Goal: Check status: Check status

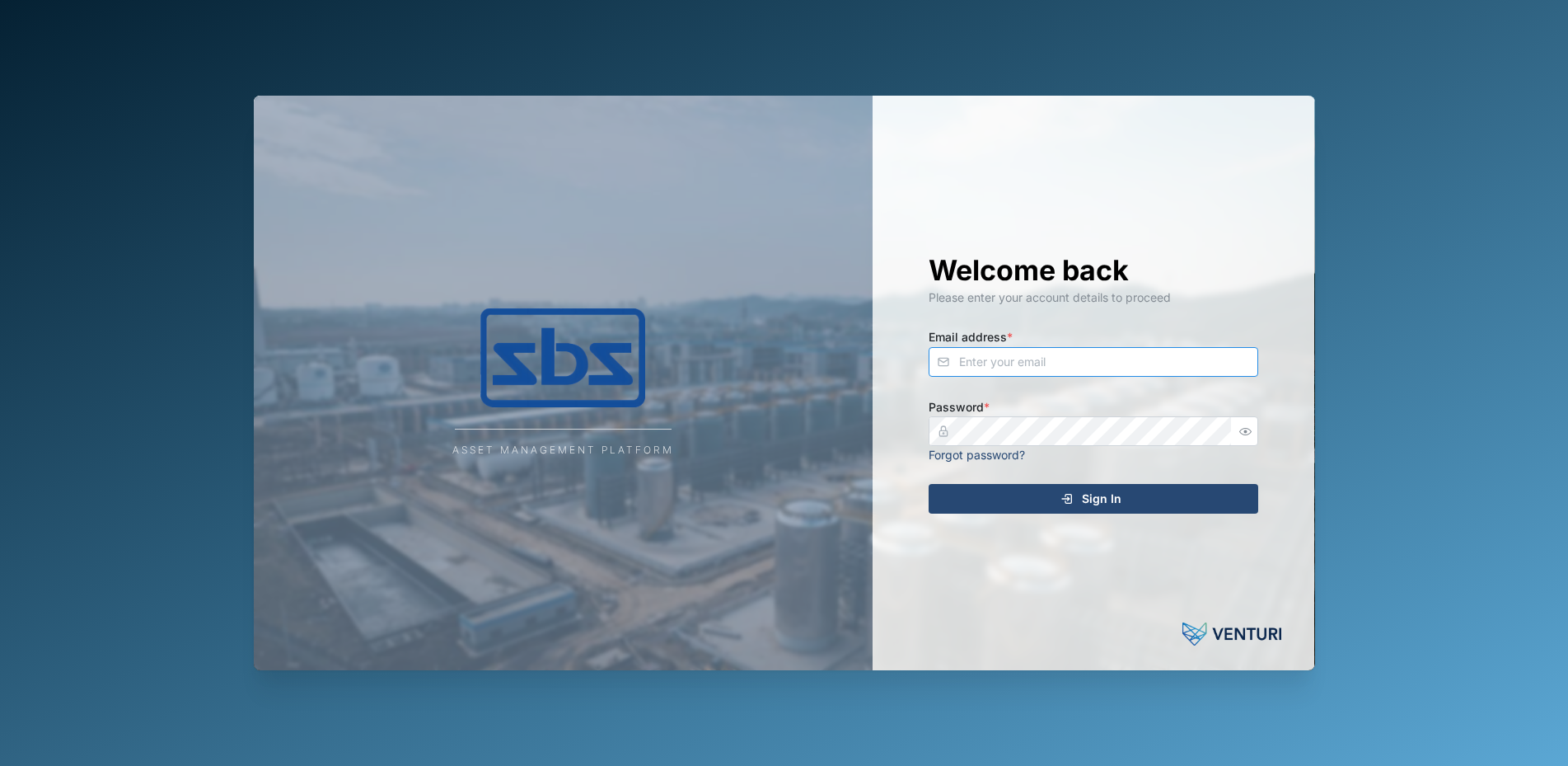
type input "[PERSON_NAME][EMAIL_ADDRESS][DOMAIN_NAME]"
click at [1105, 495] on span "Sign In" at bounding box center [1102, 499] width 40 height 28
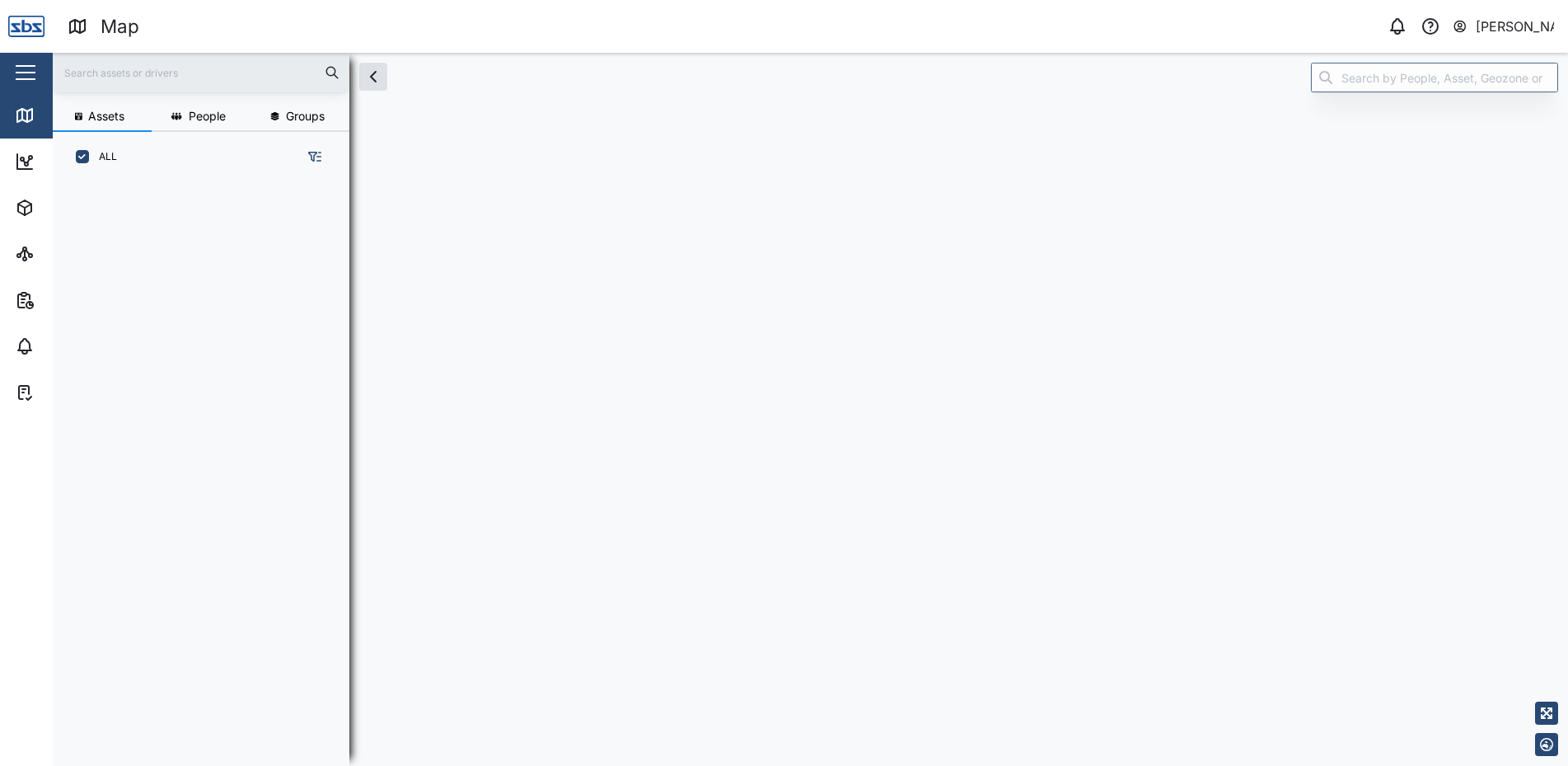
scroll to position [564, 258]
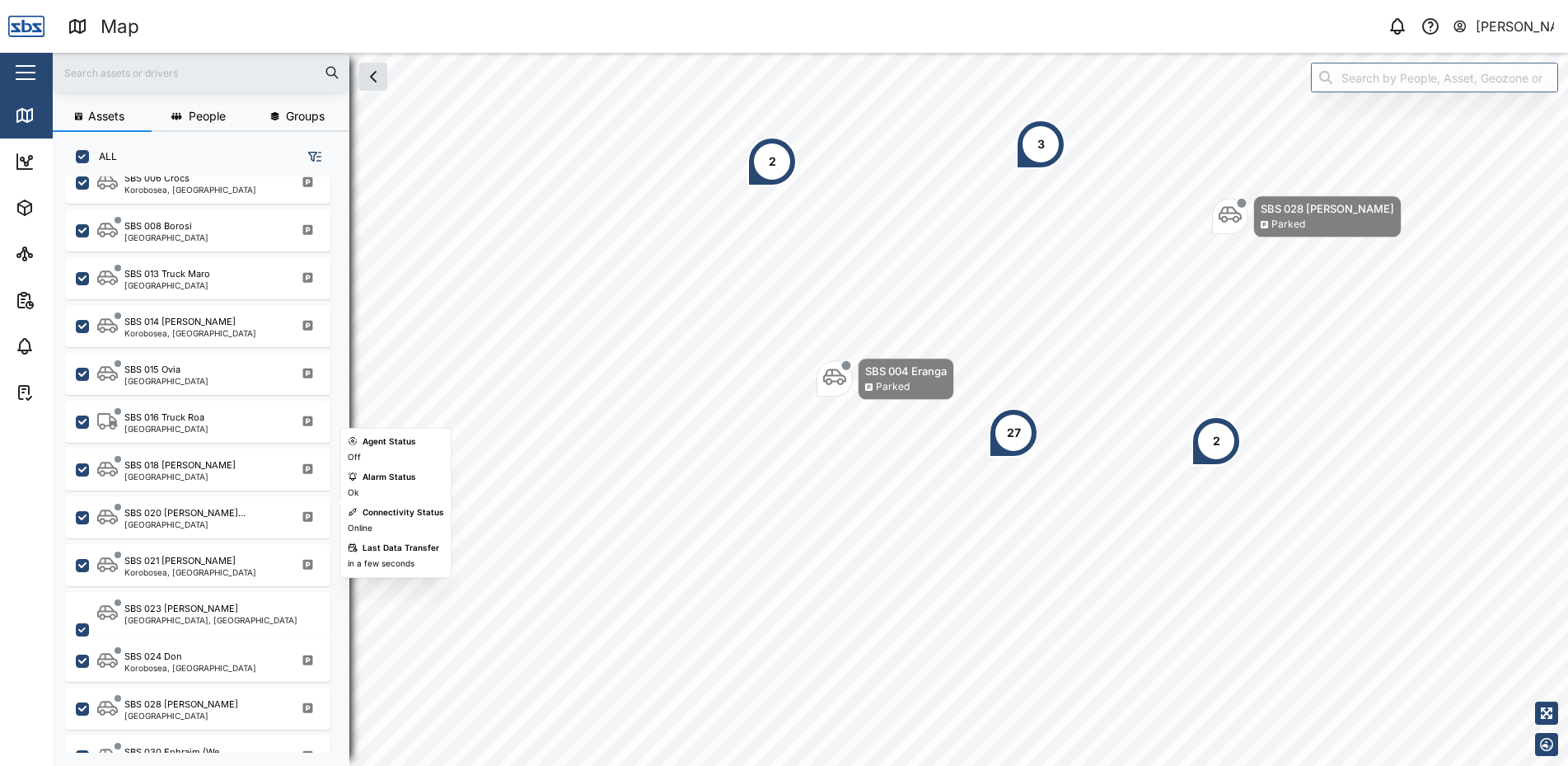
scroll to position [1401, 0]
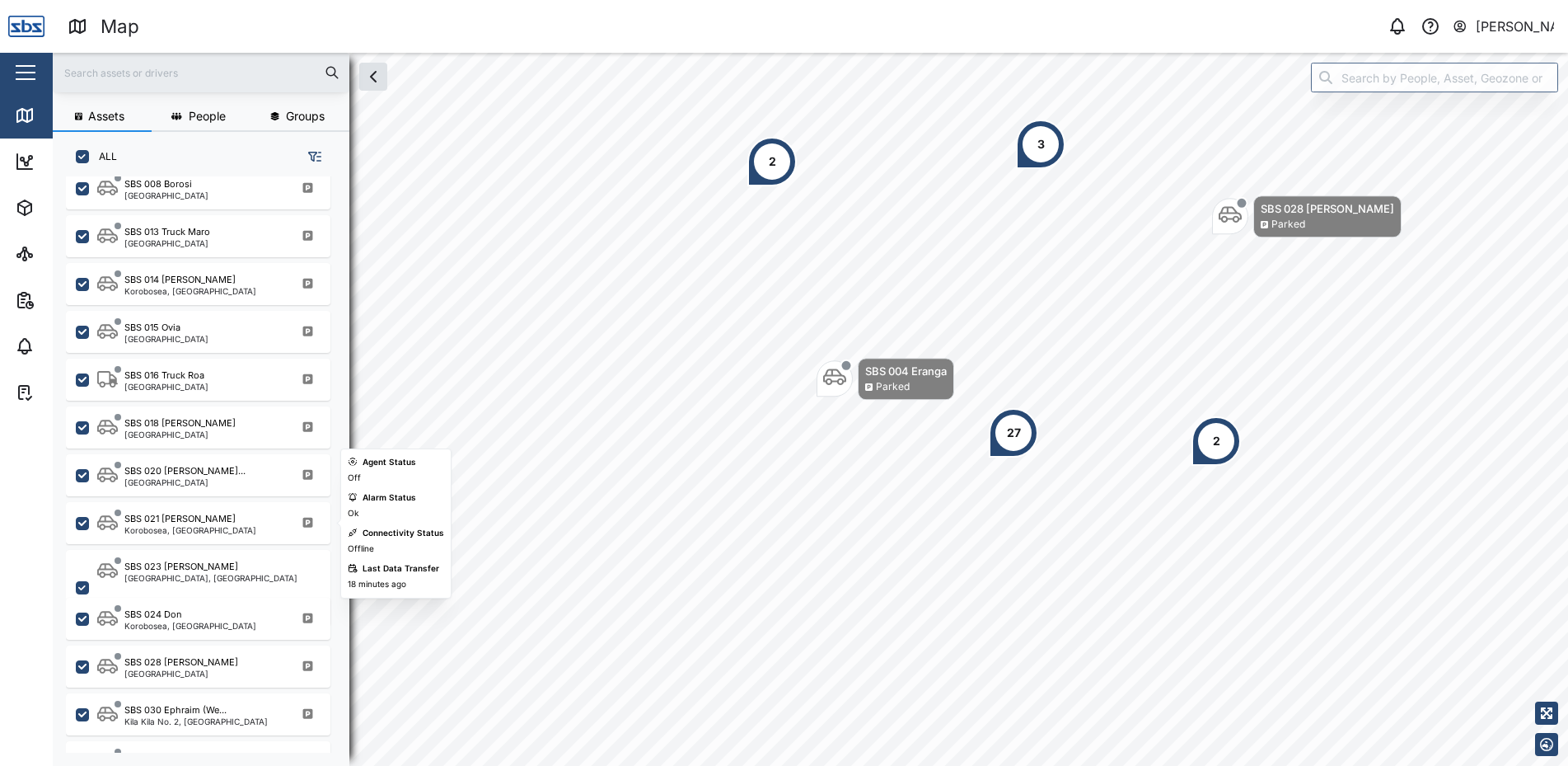
click at [226, 539] on div "SBS 021 Igo [PERSON_NAME], [GEOGRAPHIC_DATA]" at bounding box center [197, 523] width 265 height 42
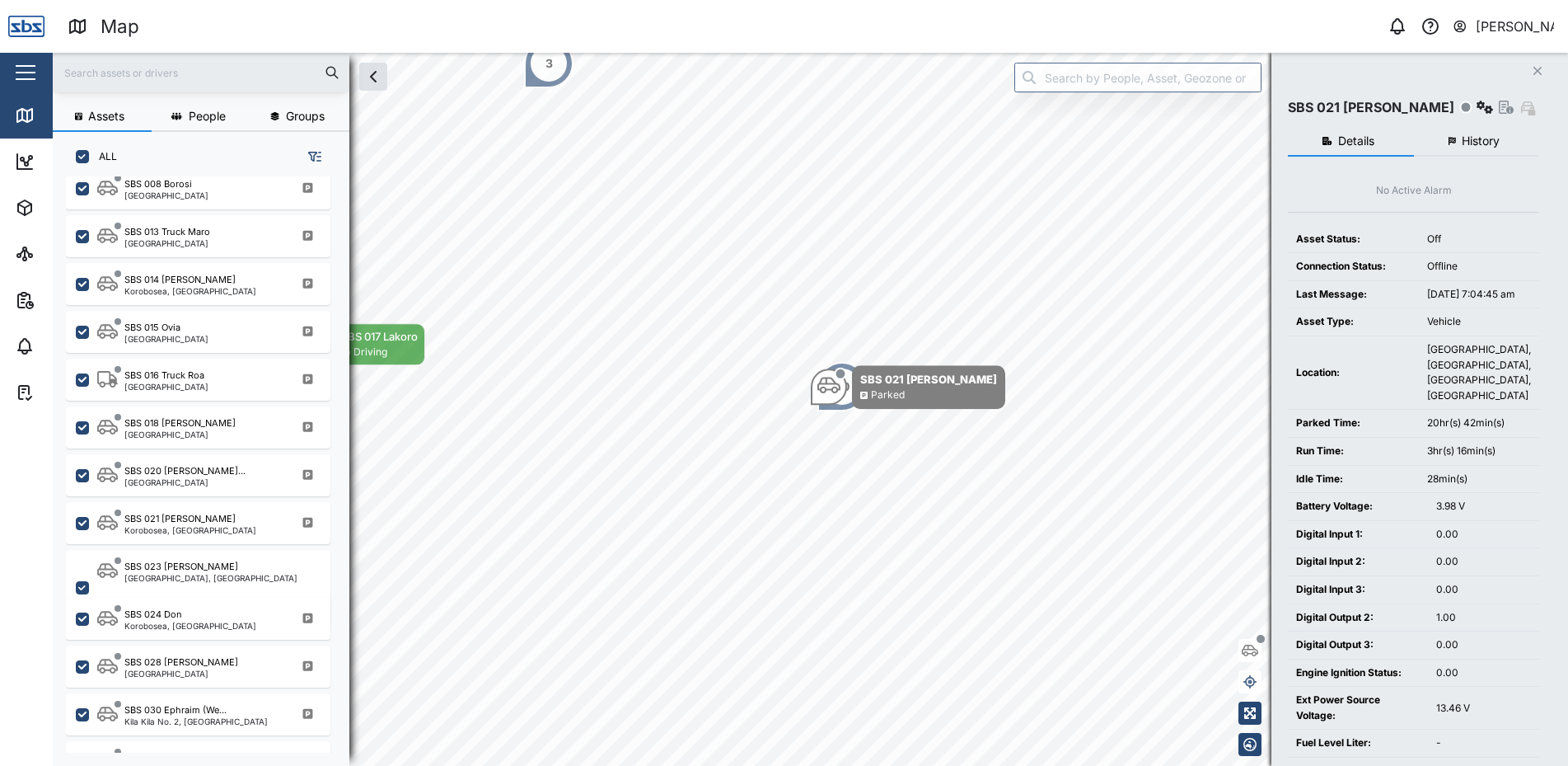
click at [1500, 139] on button "History" at bounding box center [1477, 142] width 126 height 30
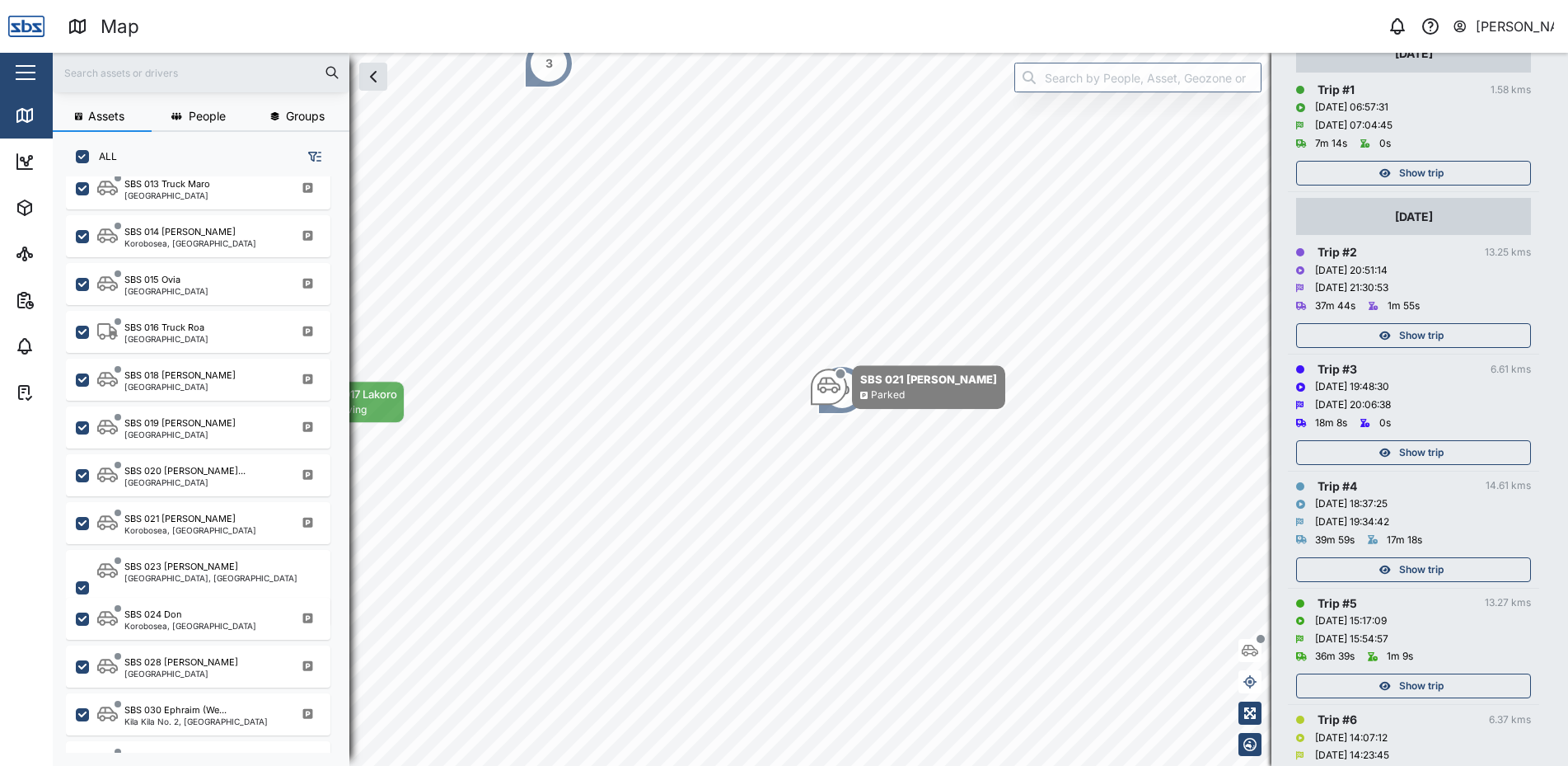
scroll to position [329, 0]
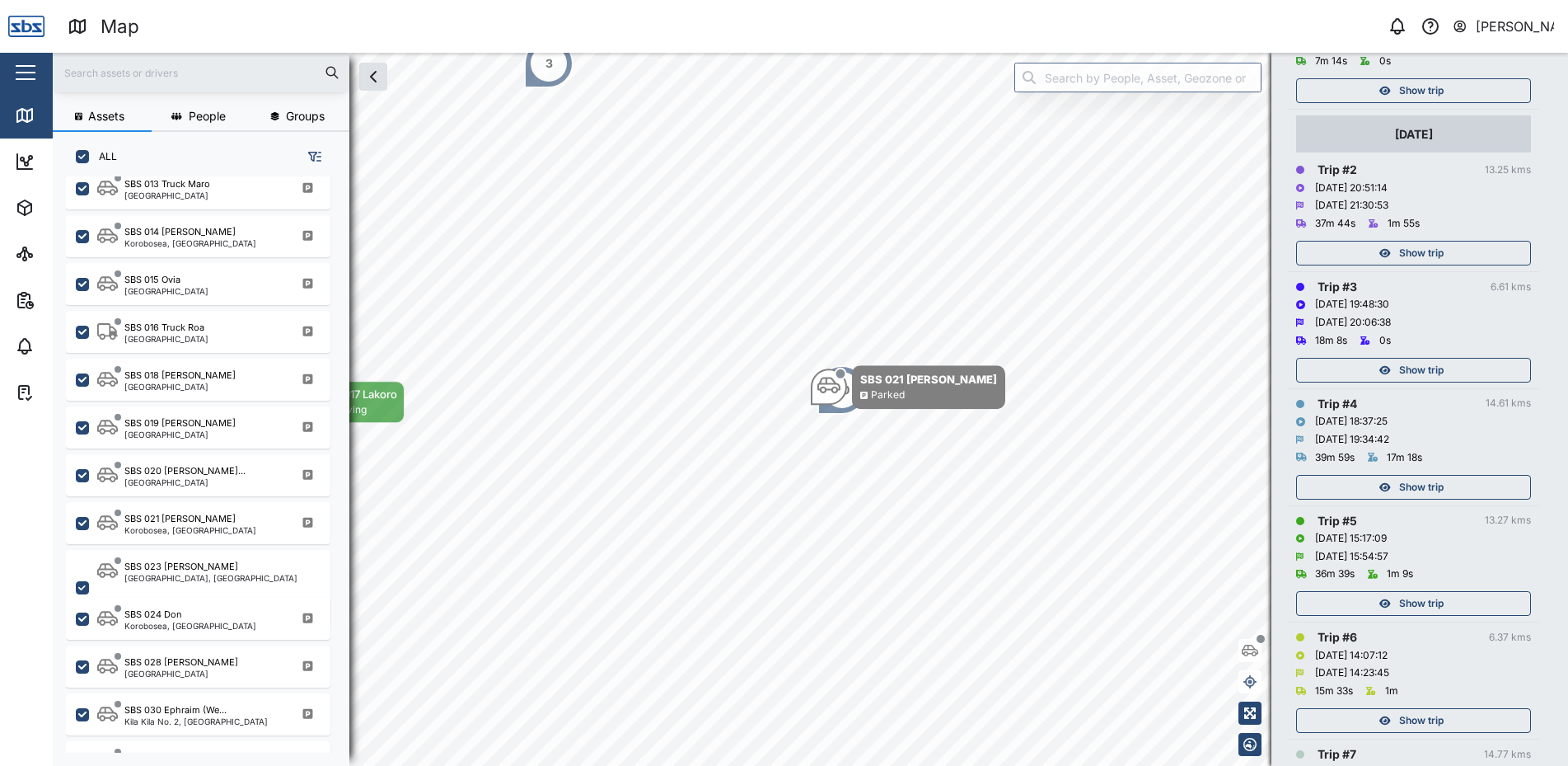
click at [1410, 487] on span "Show trip" at bounding box center [1421, 486] width 45 height 23
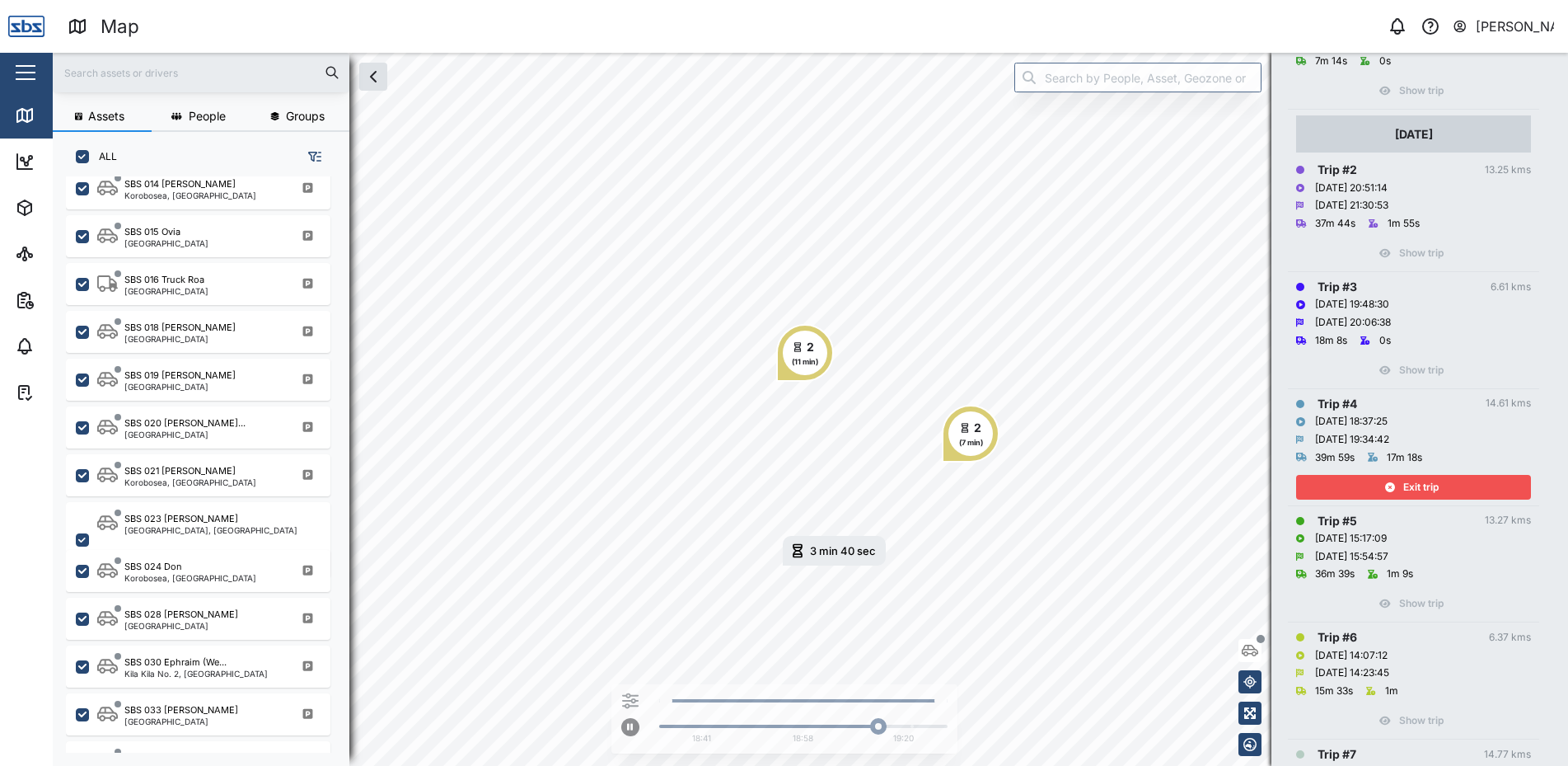
click at [1410, 489] on span "Exit trip" at bounding box center [1421, 486] width 36 height 23
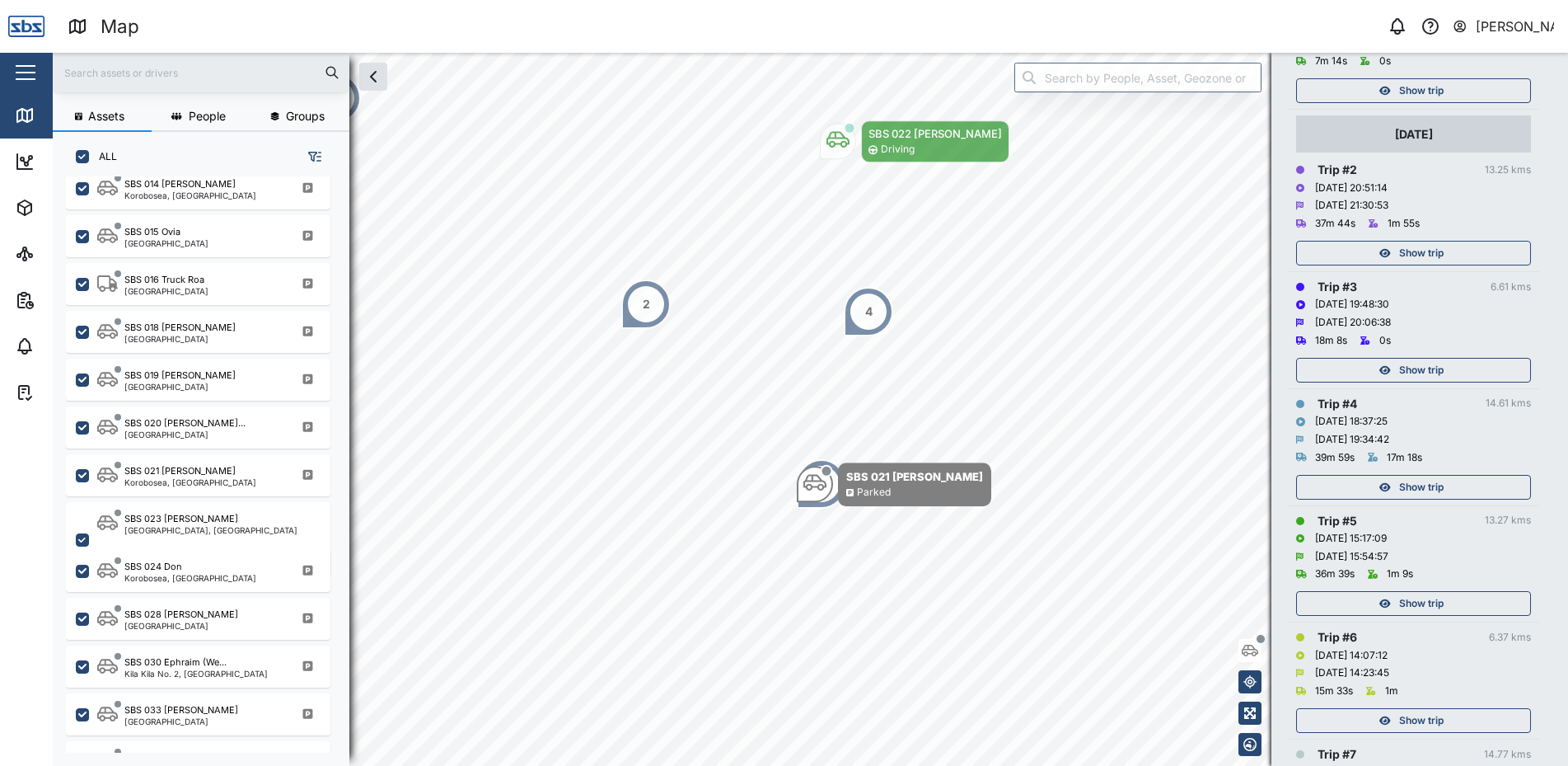
click at [1393, 368] on div "Show trip" at bounding box center [1411, 369] width 214 height 23
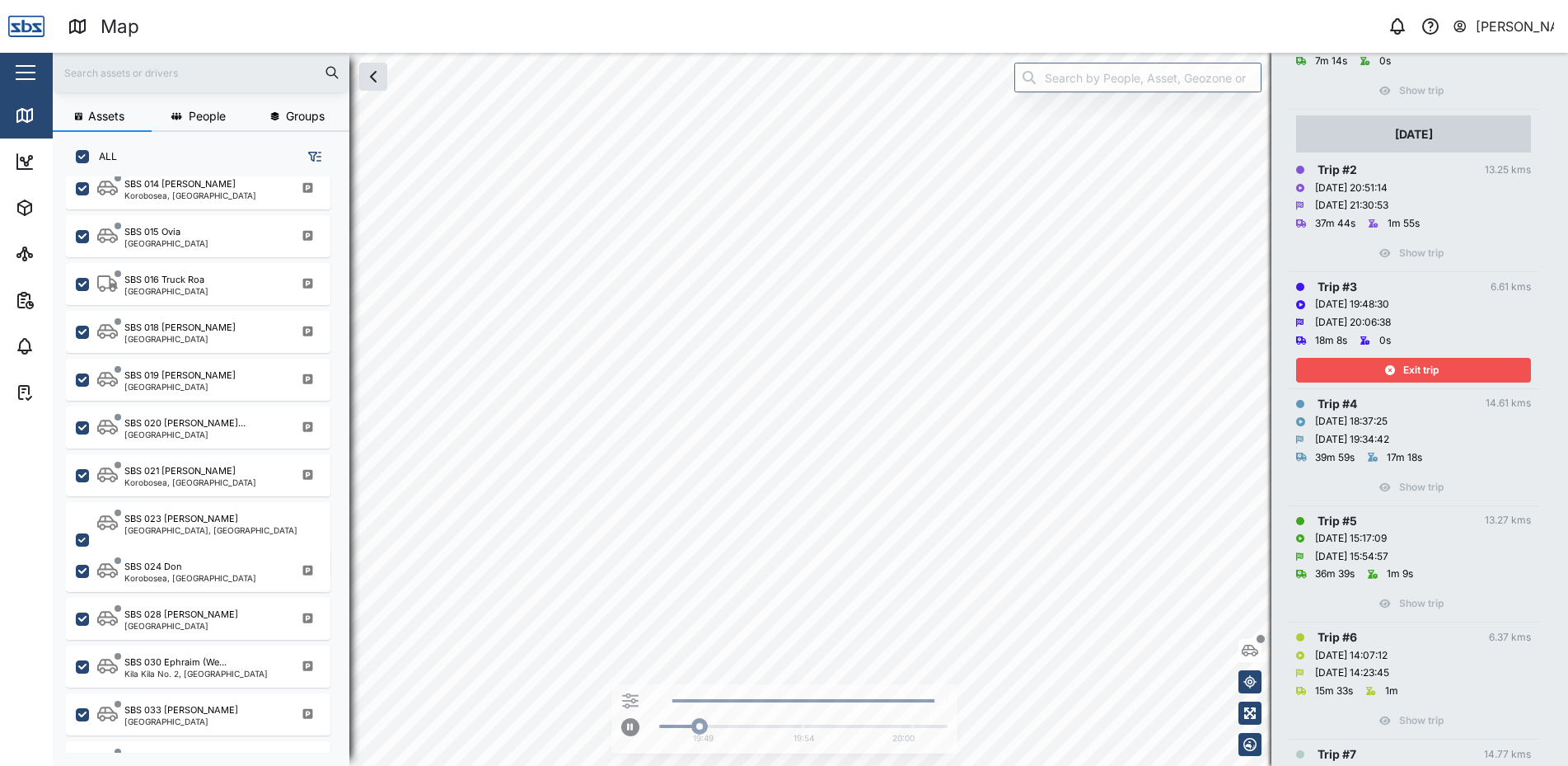
click at [1393, 368] on icon "button" at bounding box center [1390, 370] width 10 height 10
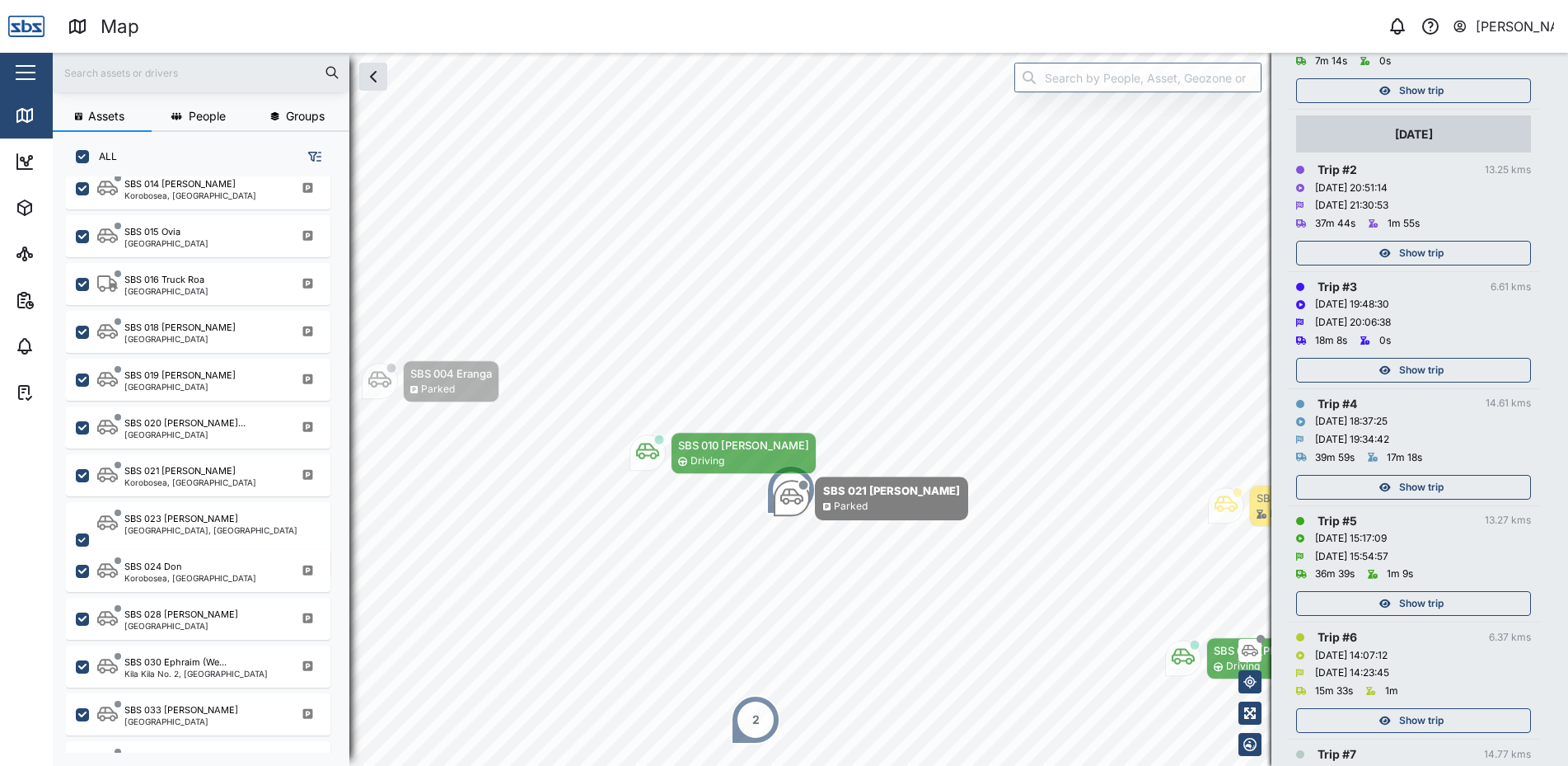
click at [1415, 254] on span "Show trip" at bounding box center [1421, 252] width 45 height 23
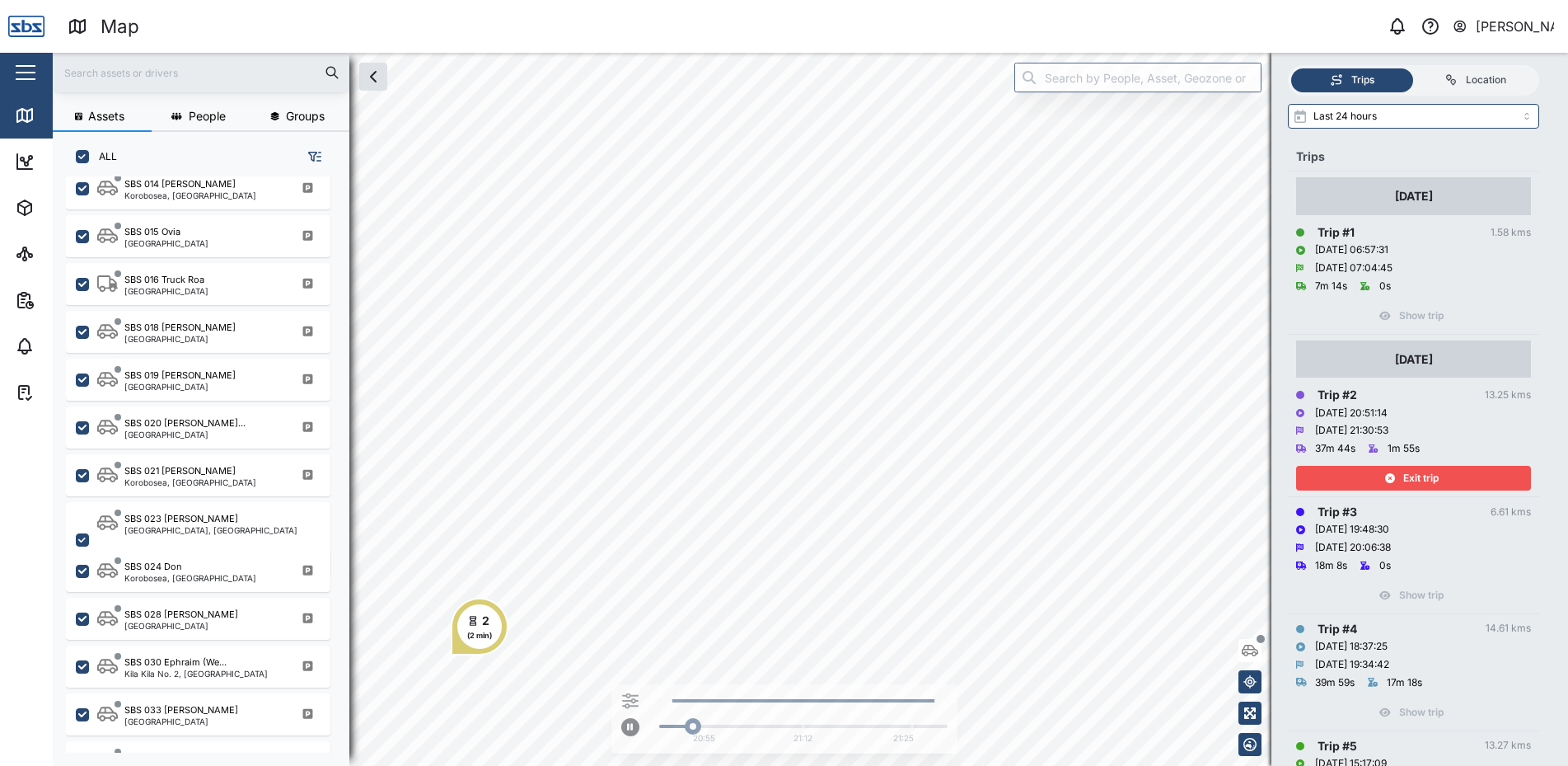
scroll to position [82, 0]
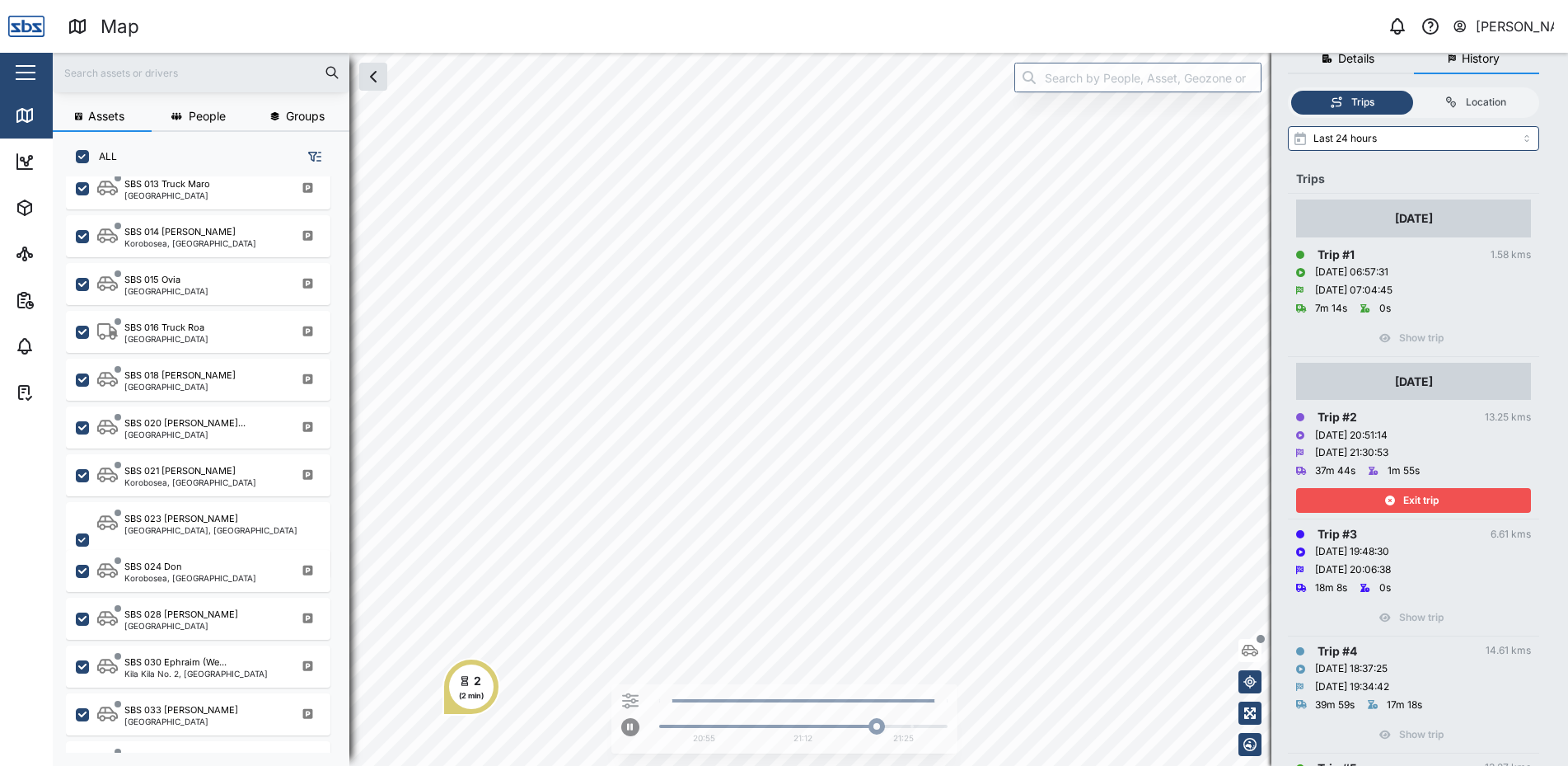
click at [1420, 494] on span "Exit trip" at bounding box center [1421, 500] width 36 height 23
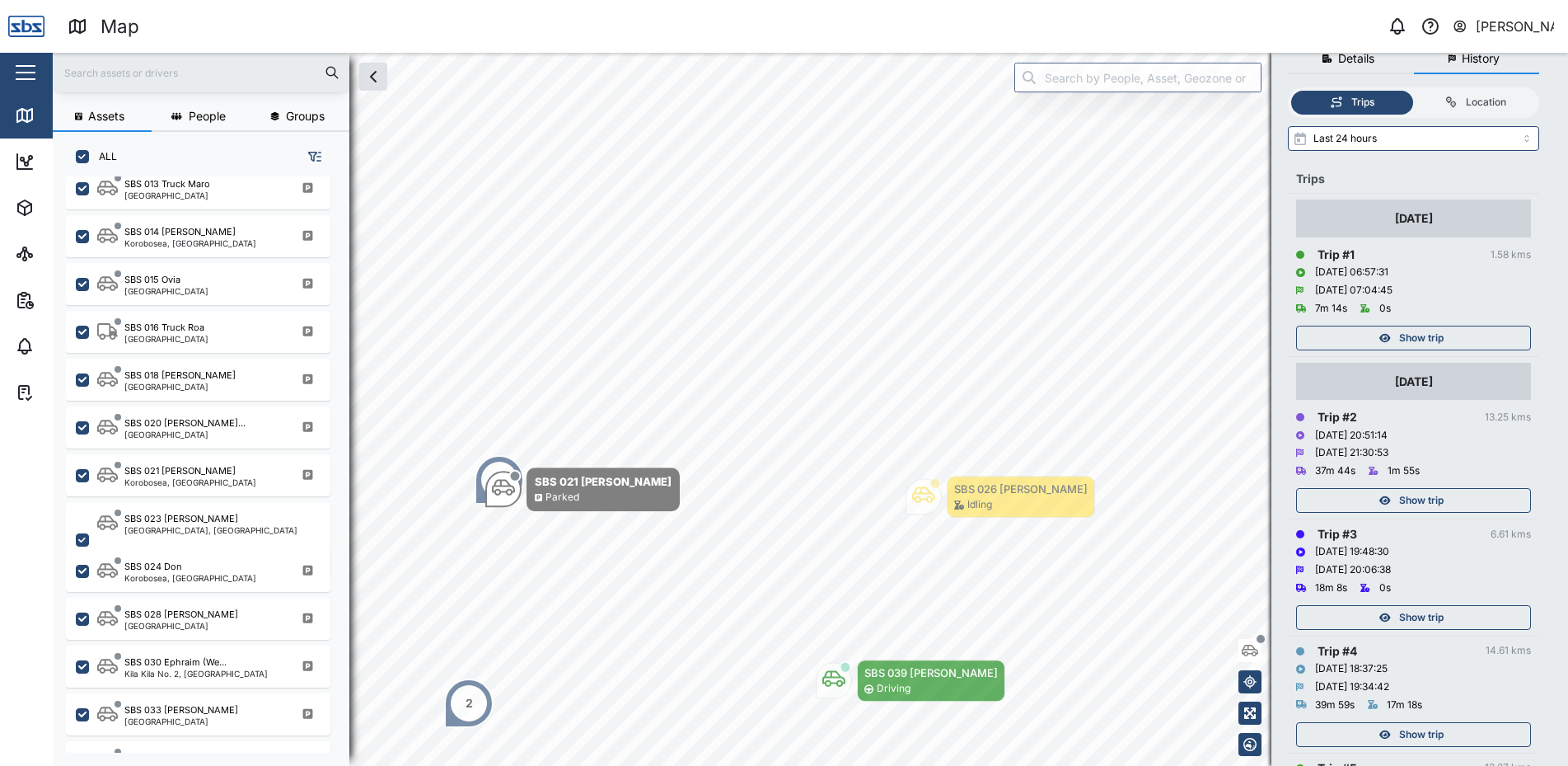
click at [1396, 336] on div "Show trip" at bounding box center [1411, 337] width 214 height 23
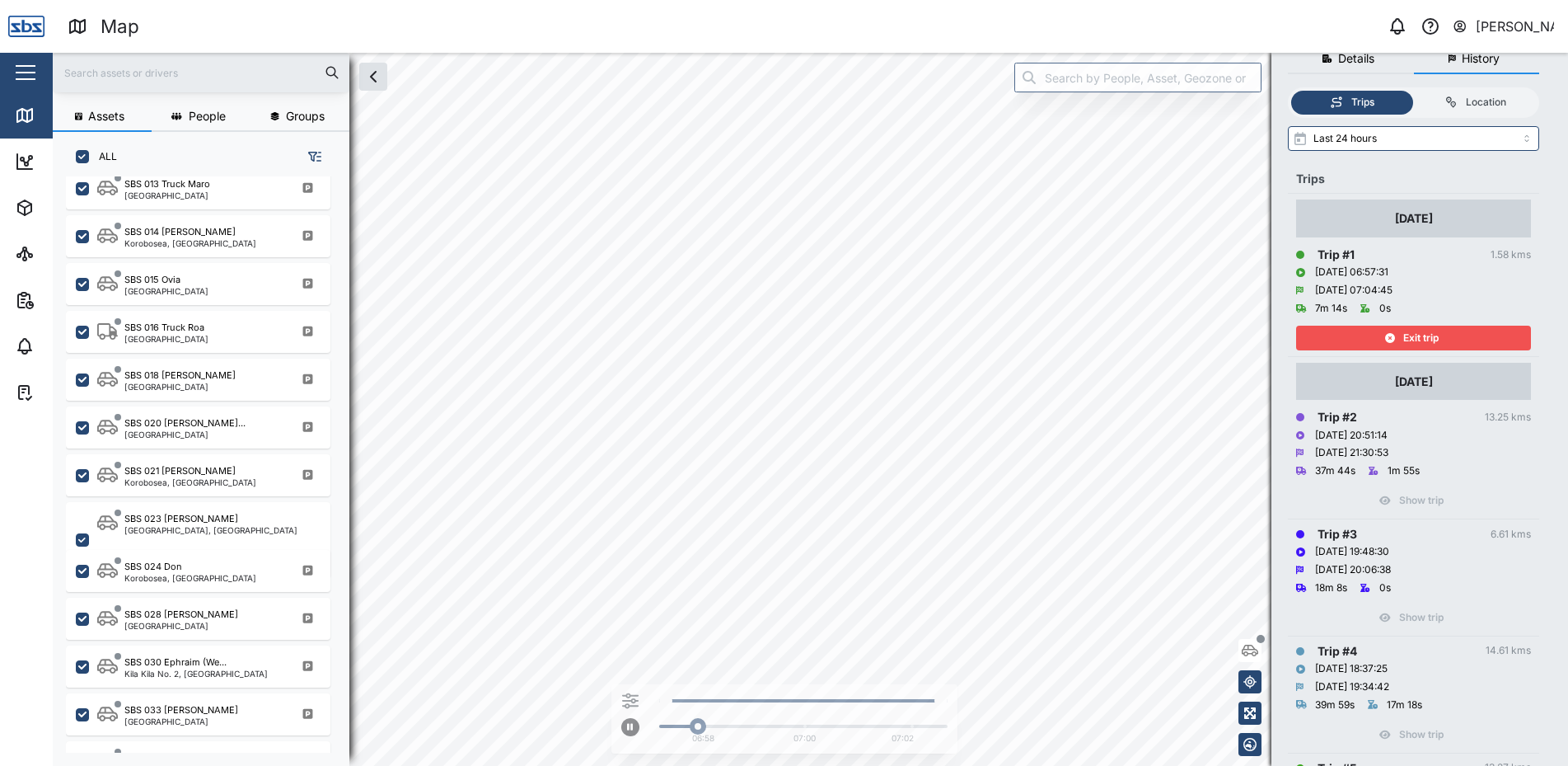
click at [1396, 336] on div "Exit trip" at bounding box center [1411, 337] width 214 height 23
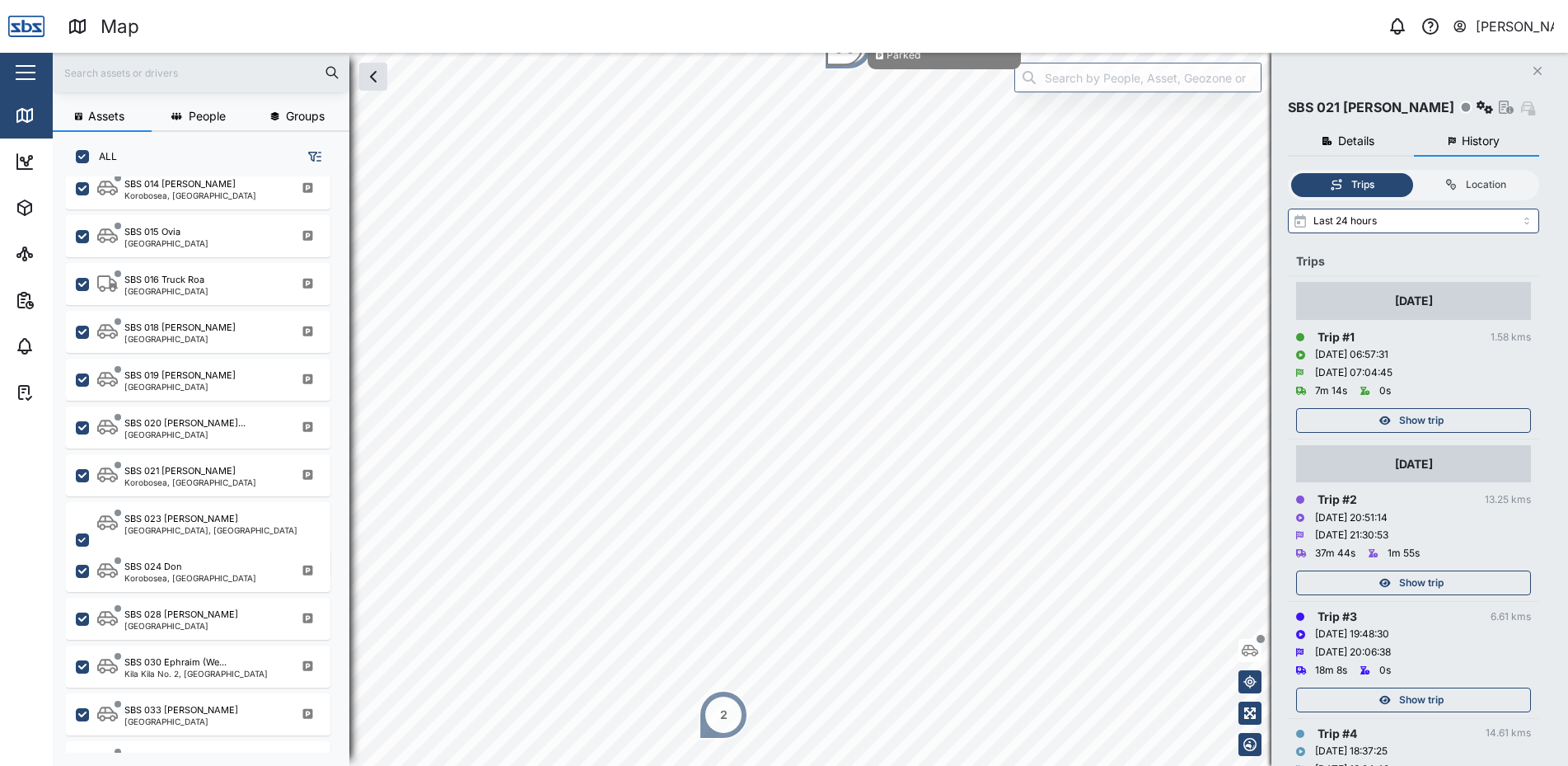
click at [1541, 70] on icon "Close" at bounding box center [1537, 70] width 10 height 13
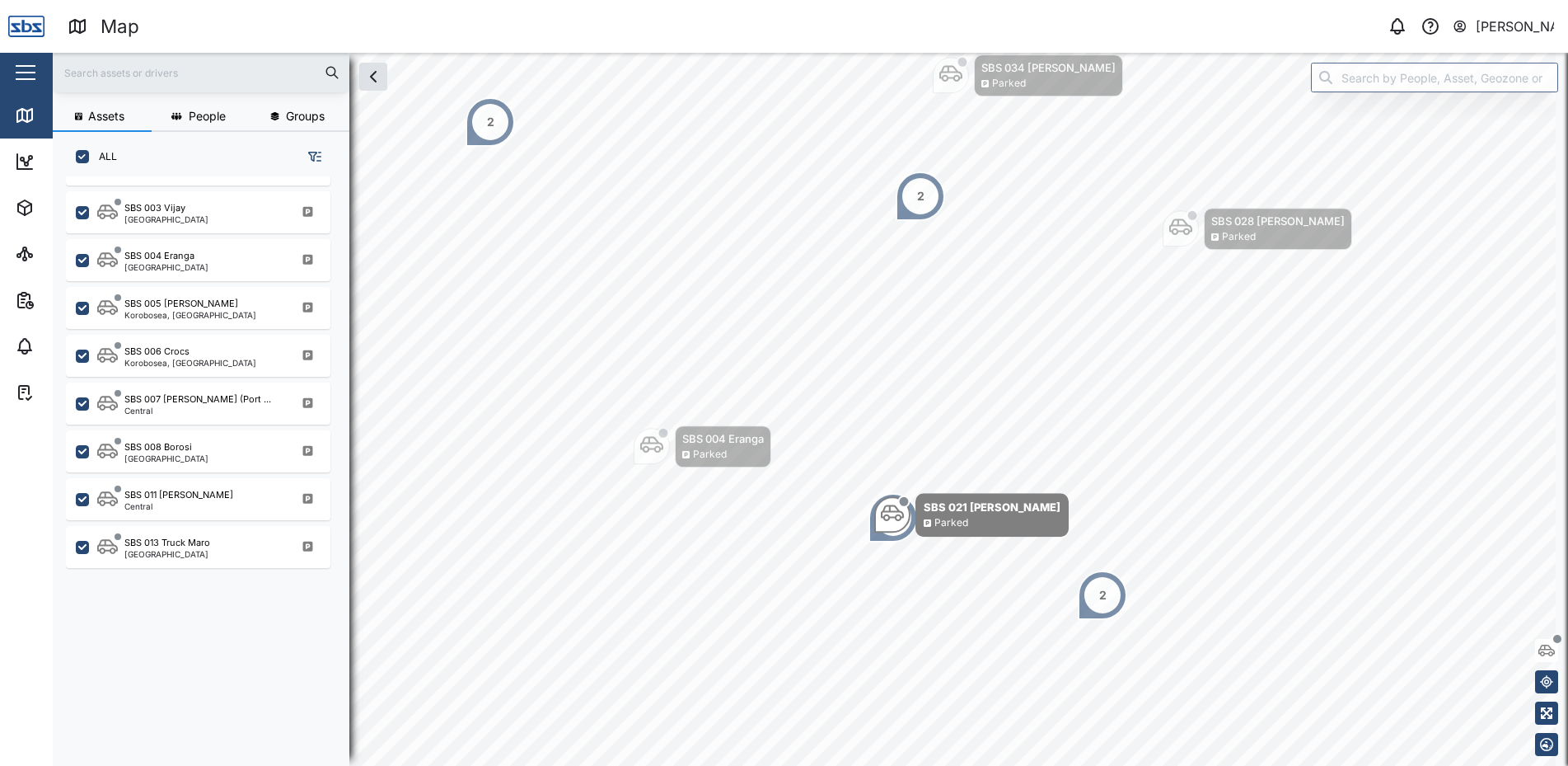
scroll to position [742, 0]
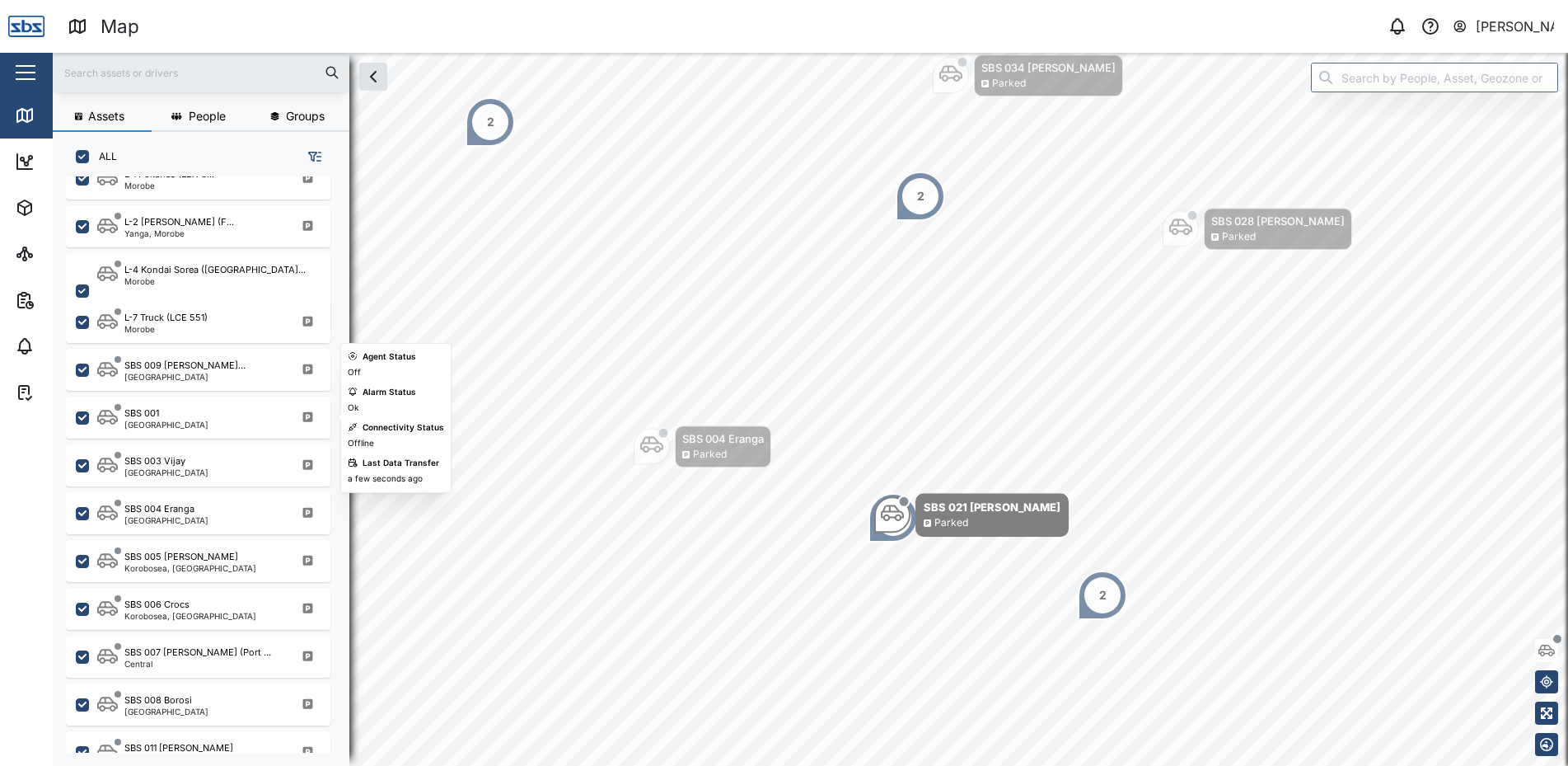
click at [183, 421] on div "SBS 001 [GEOGRAPHIC_DATA]" at bounding box center [208, 418] width 223 height 22
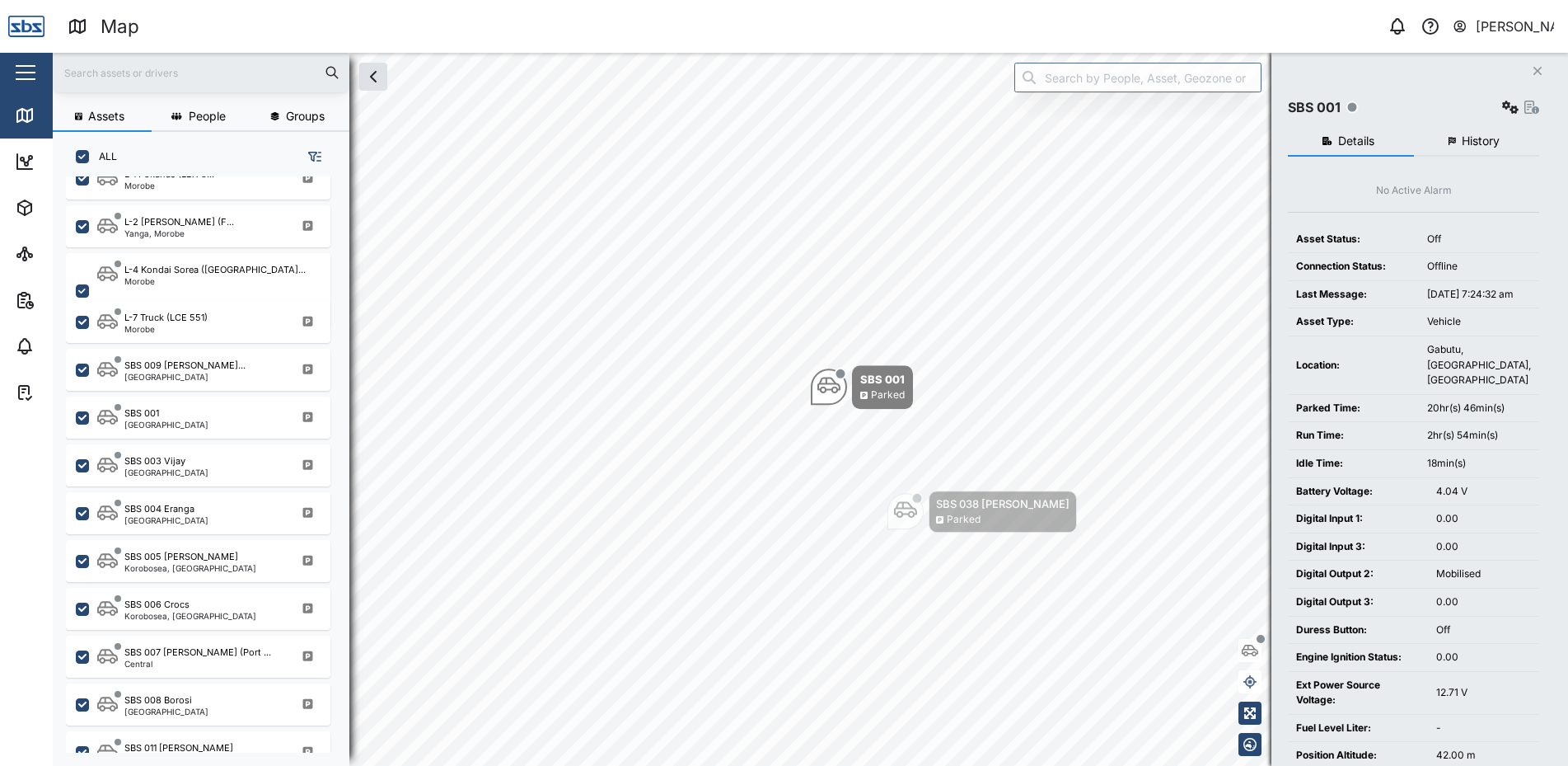
click at [1475, 139] on span "History" at bounding box center [1481, 141] width 38 height 12
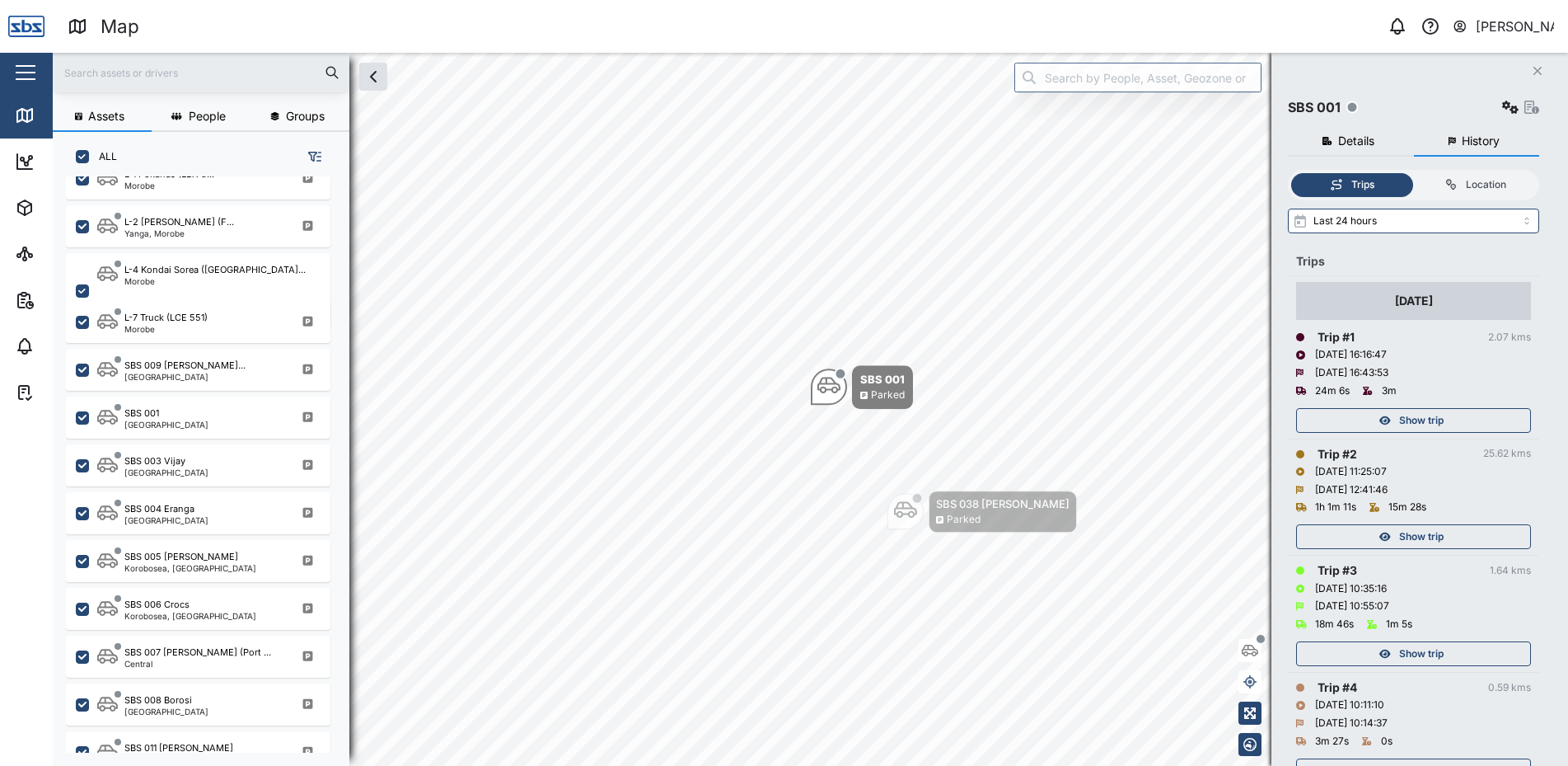
click at [1448, 422] on div "Show trip" at bounding box center [1411, 420] width 214 height 23
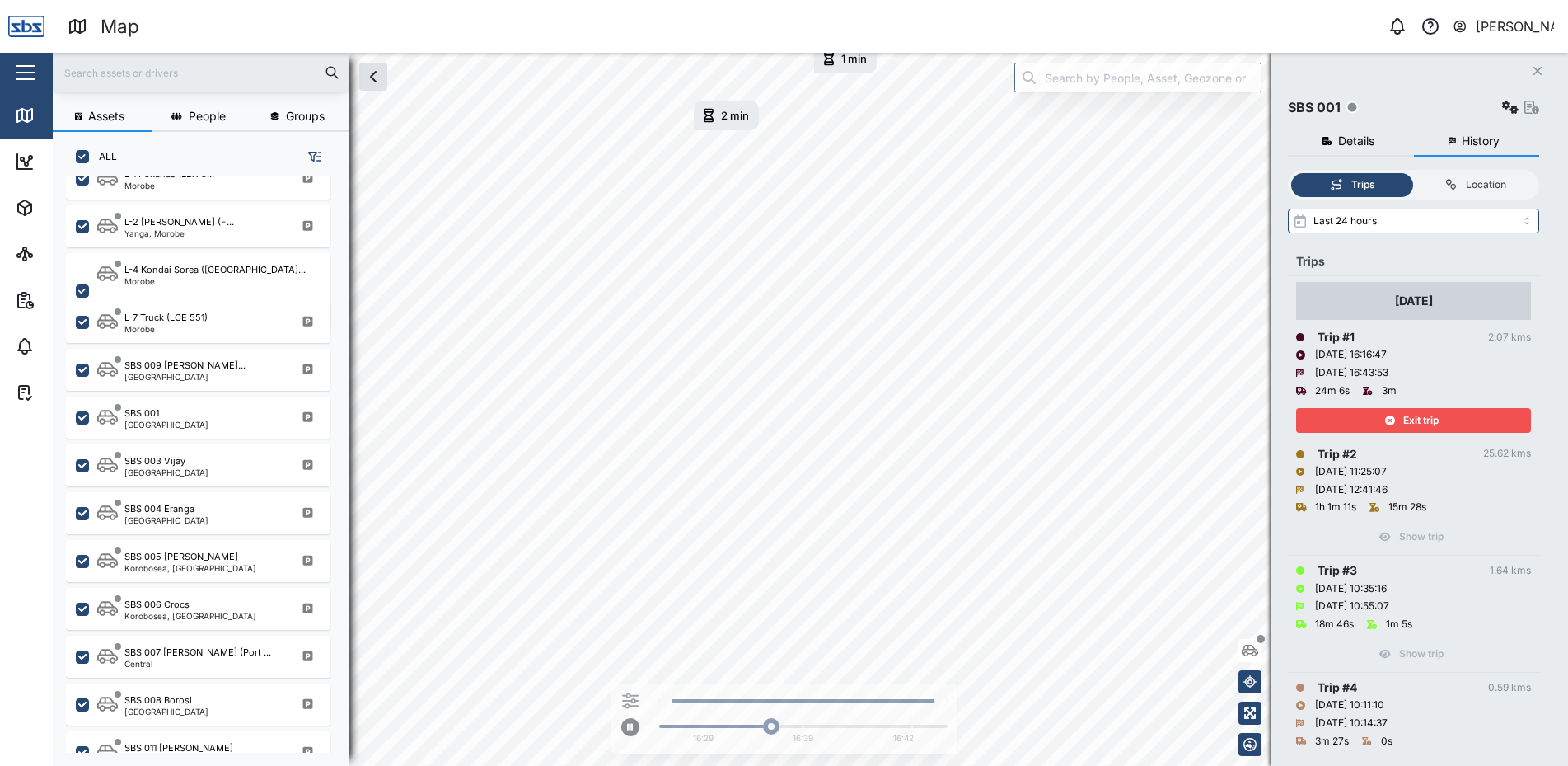
click at [1448, 424] on div "Exit trip" at bounding box center [1411, 420] width 214 height 23
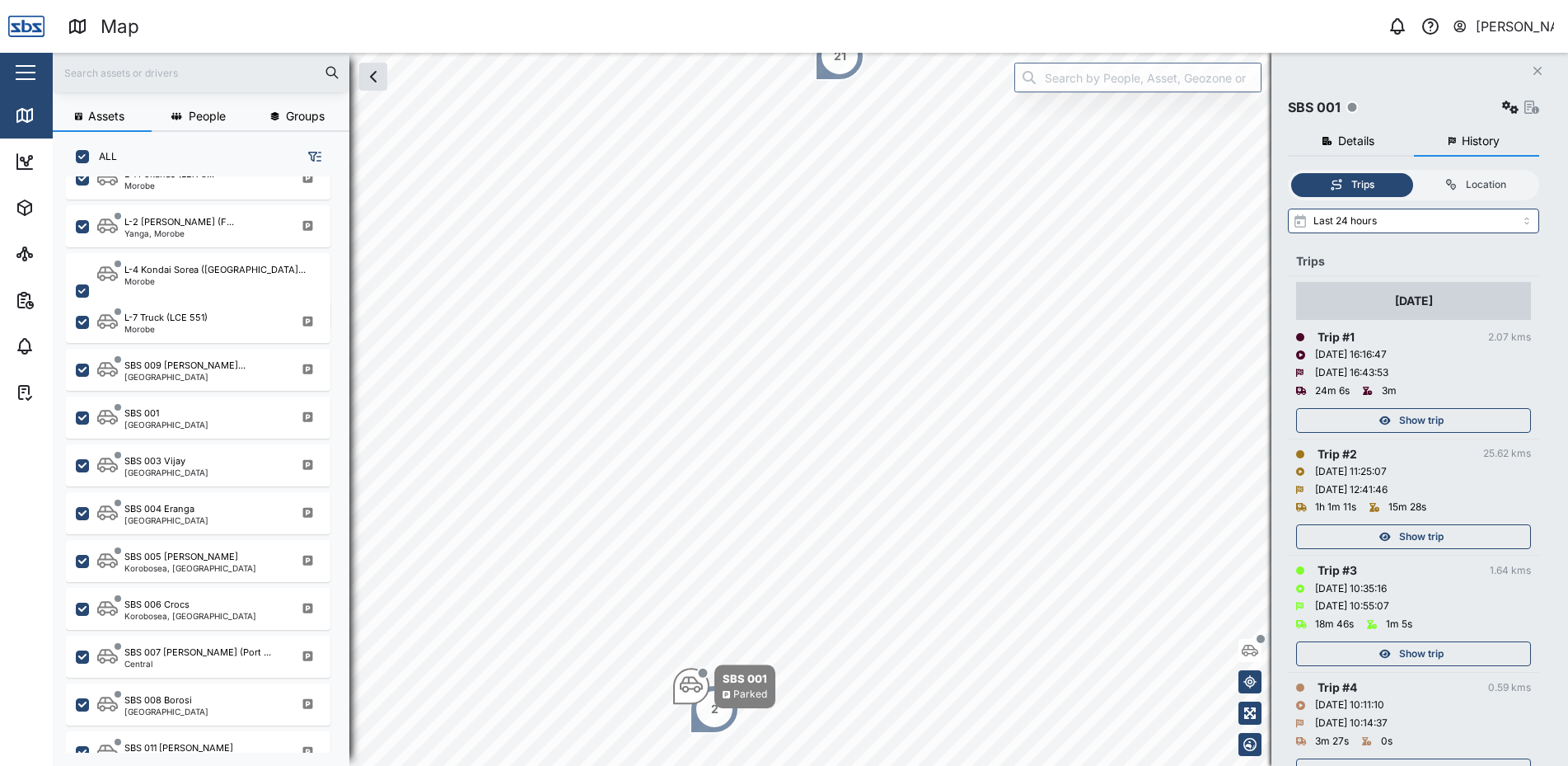
click at [1531, 65] on button "Close" at bounding box center [1537, 70] width 23 height 23
